Goal: Task Accomplishment & Management: Complete application form

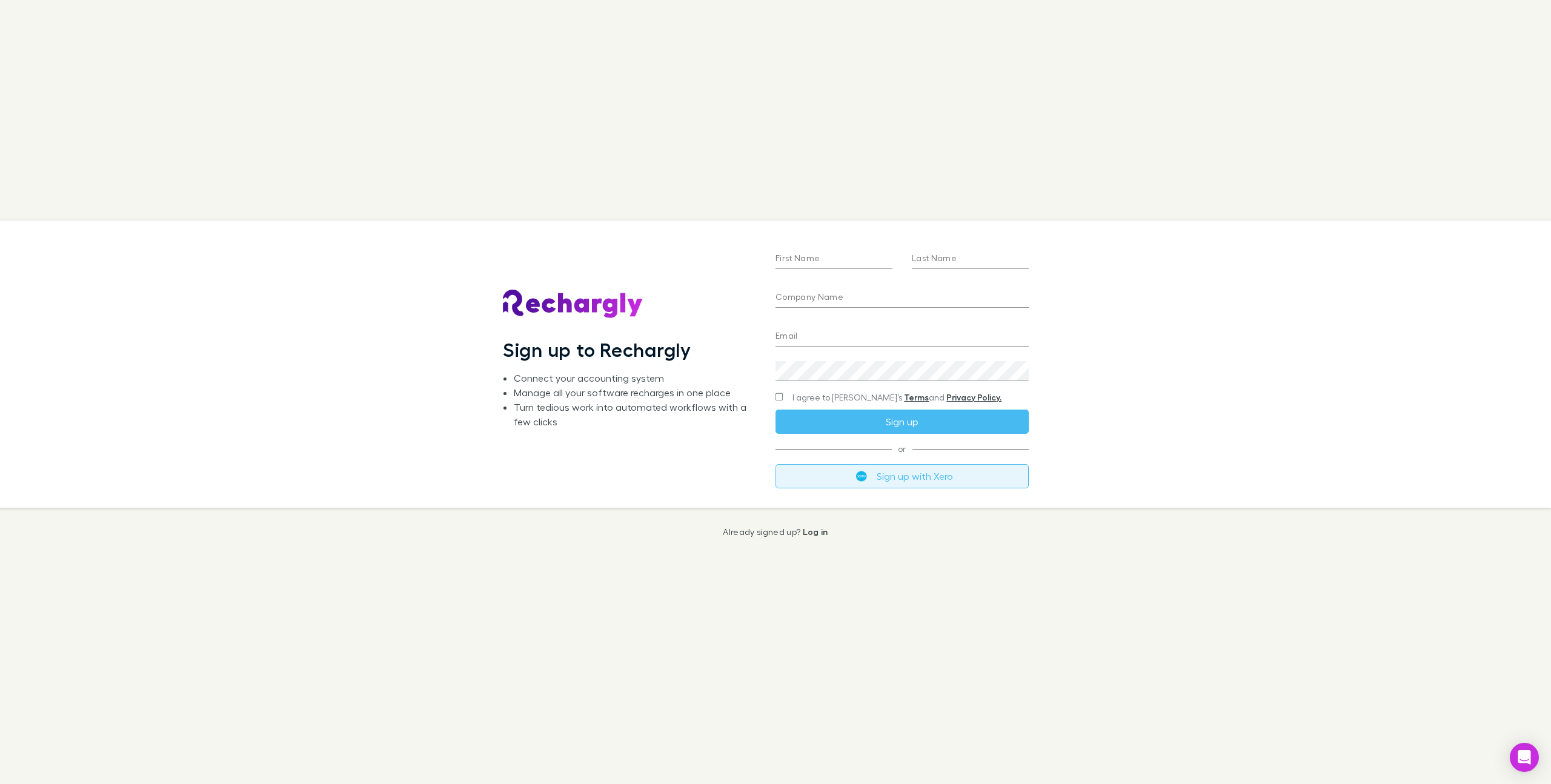
click at [853, 472] on button "Sign up with Xero" at bounding box center [902, 476] width 253 height 24
click at [865, 486] on img "button" at bounding box center [861, 481] width 11 height 11
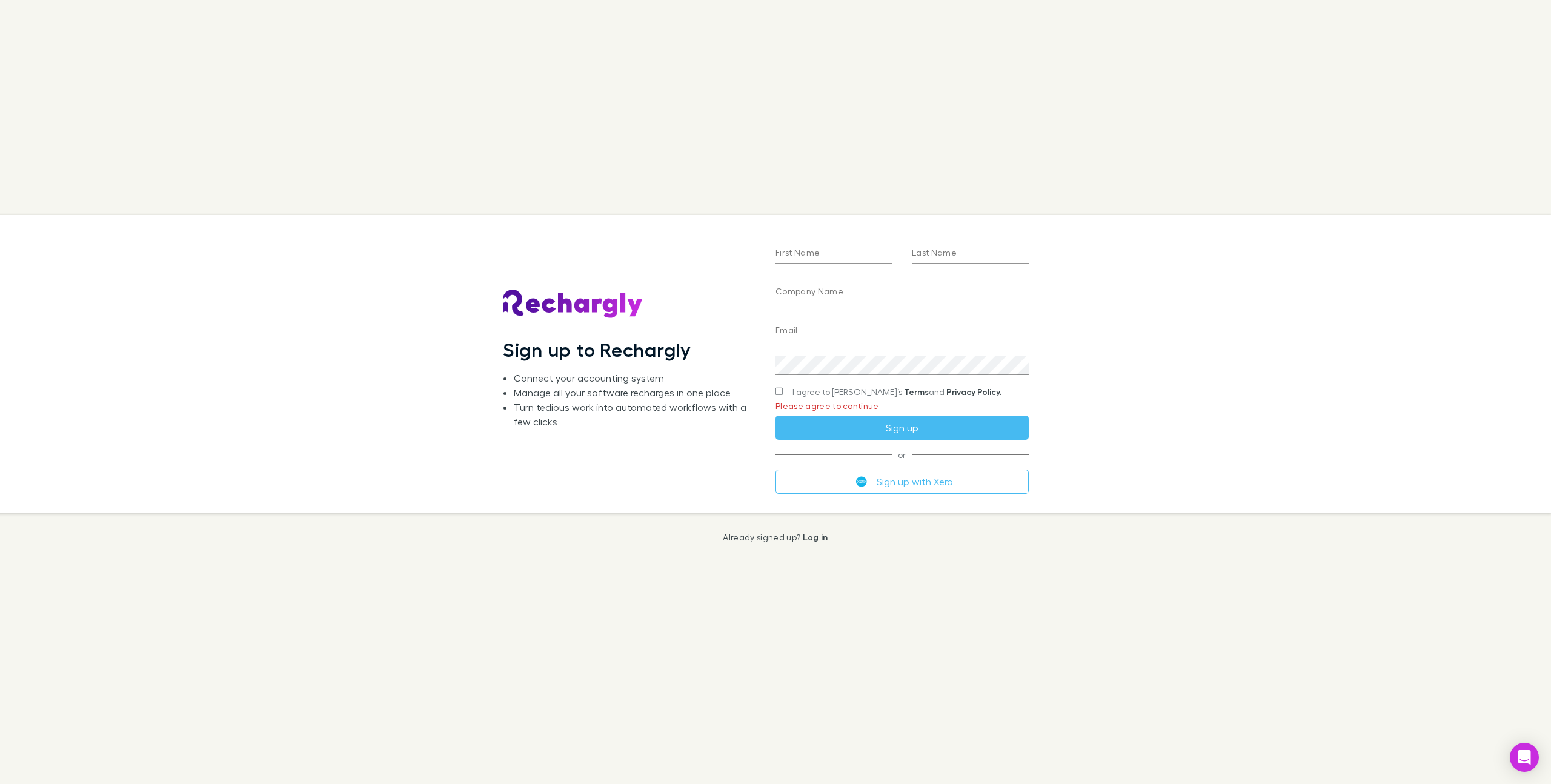
click at [1144, 394] on div "Sign up to Rechargly Connect your accounting system Manage all your software re…" at bounding box center [766, 364] width 1570 height 298
click at [808, 389] on span "I agree to [PERSON_NAME]’s Terms and Privacy Policy." at bounding box center [897, 392] width 209 height 12
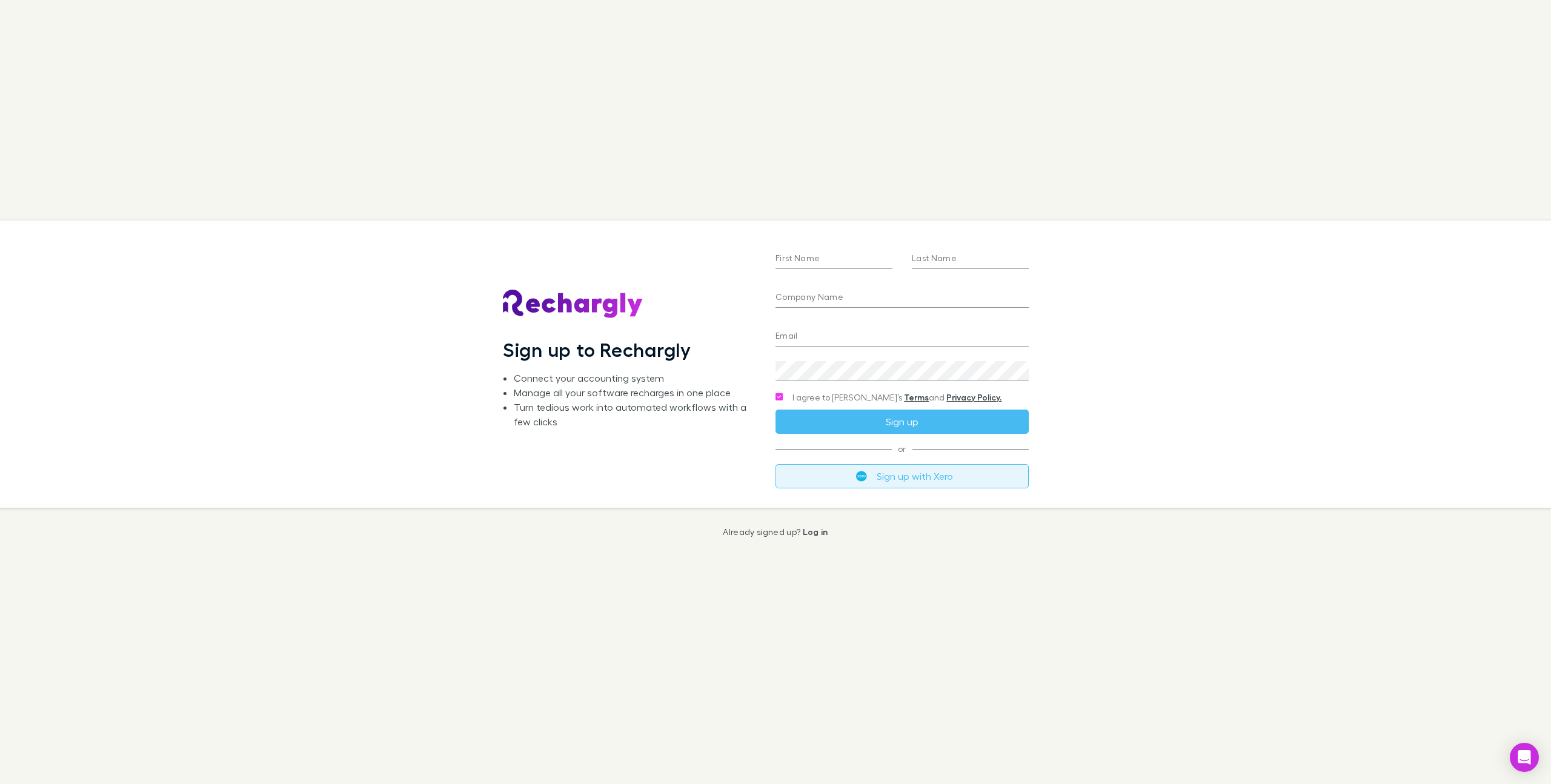
click at [820, 477] on button "Sign up with Xero" at bounding box center [902, 476] width 253 height 24
